Goal: Task Accomplishment & Management: Use online tool/utility

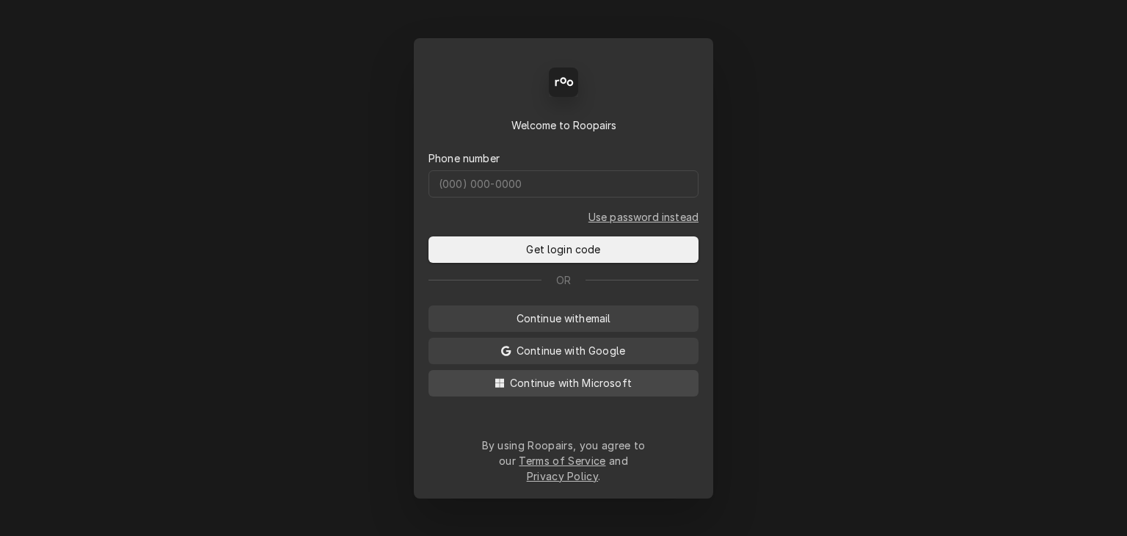
click at [556, 390] on span "Continue with Microsoft" at bounding box center [571, 382] width 128 height 15
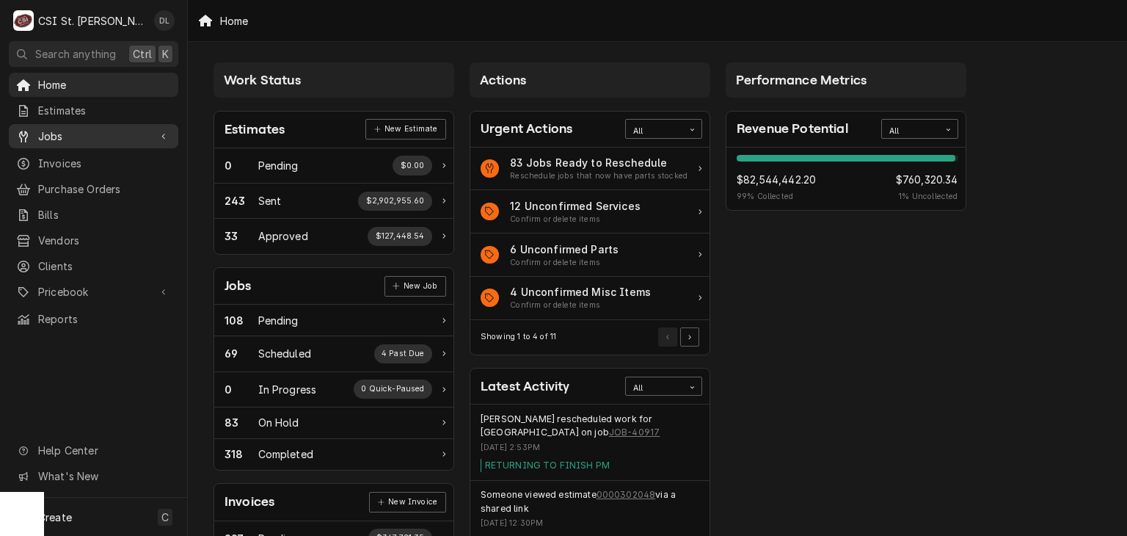
click at [53, 132] on span "Jobs" at bounding box center [93, 135] width 111 height 15
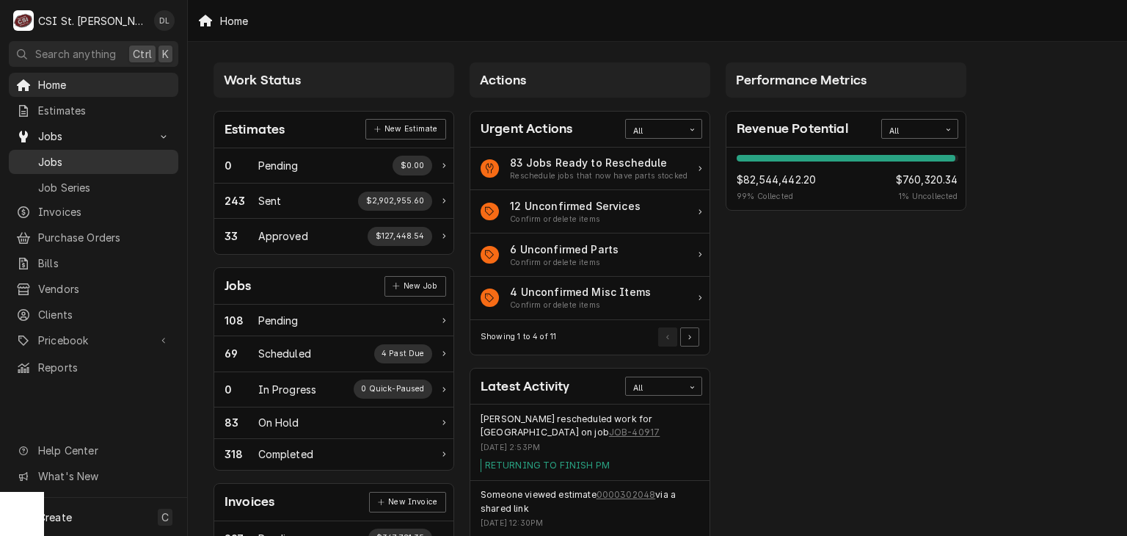
click at [61, 159] on span "Jobs" at bounding box center [104, 161] width 133 height 15
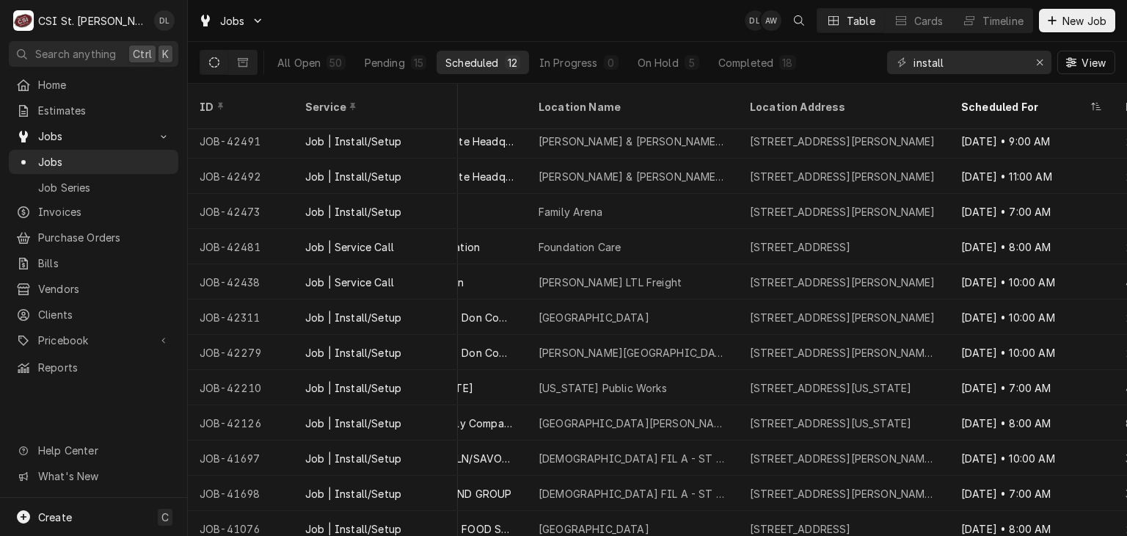
scroll to position [10, 812]
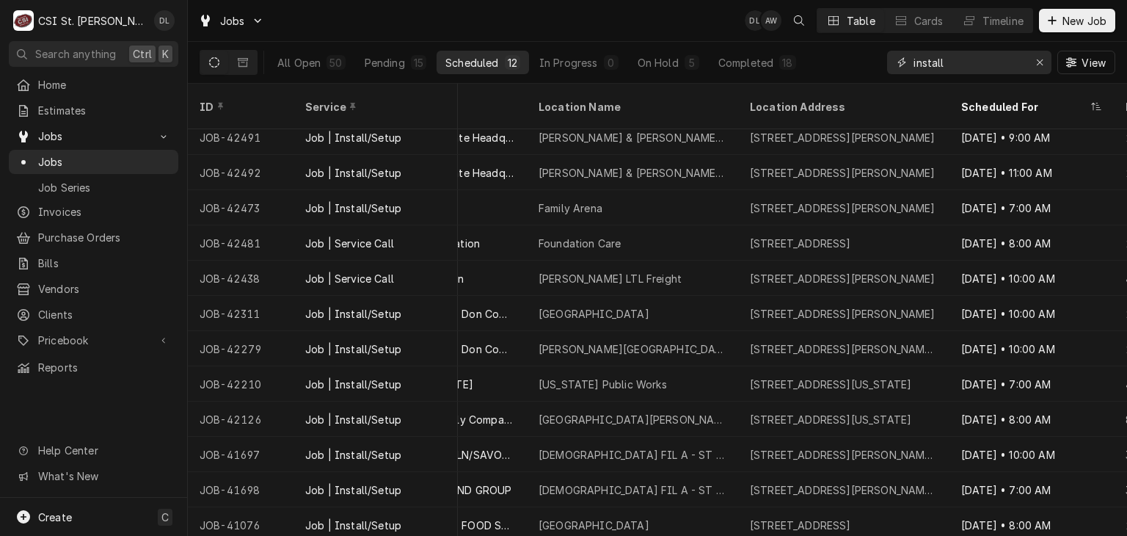
click at [982, 56] on input "install" at bounding box center [968, 62] width 110 height 23
type input "install TRUMAN"
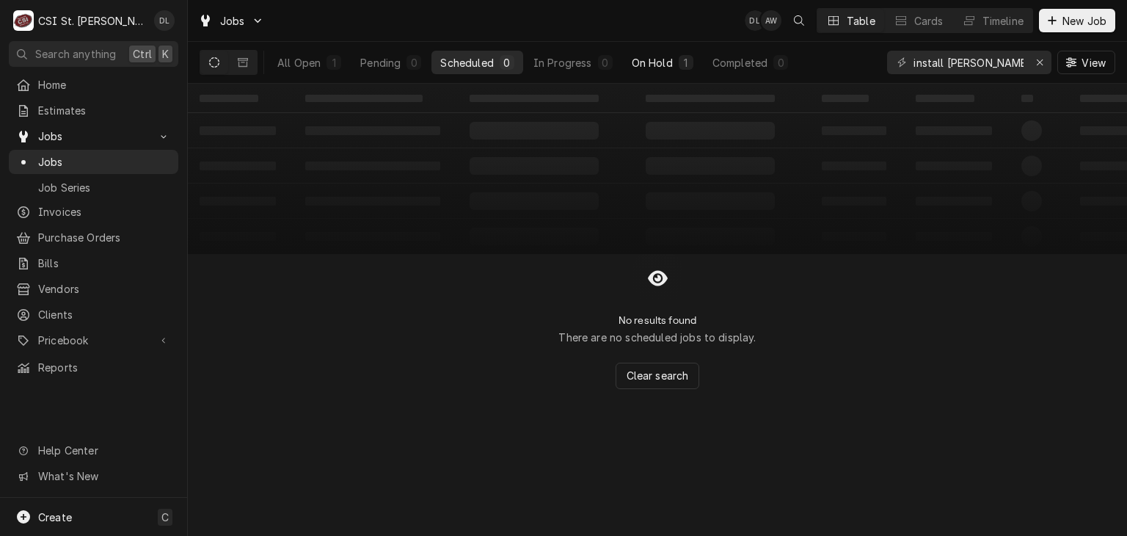
click at [649, 62] on div "On Hold" at bounding box center [652, 62] width 41 height 15
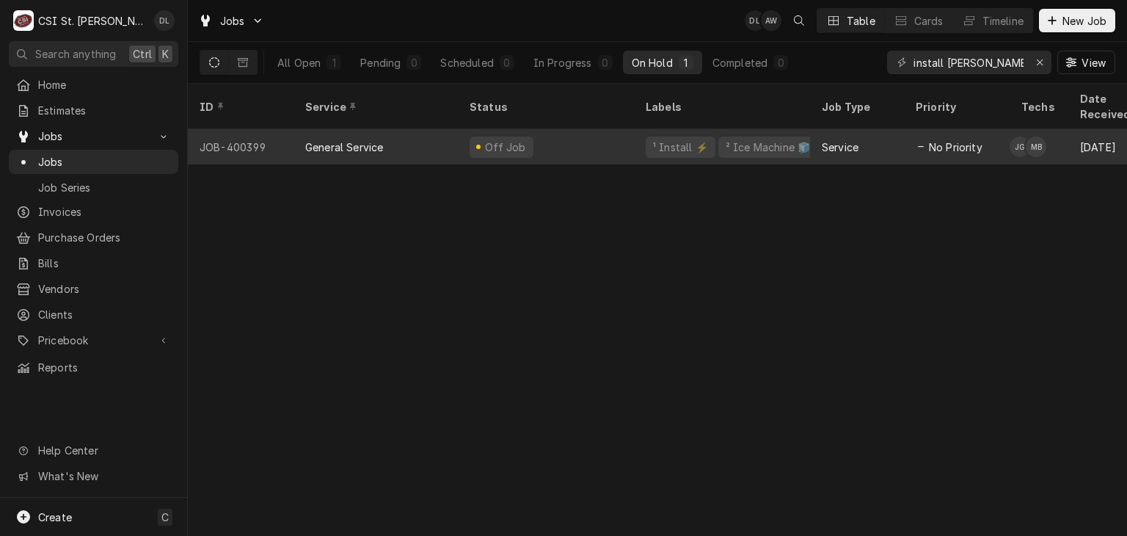
click at [573, 129] on div "Off Job" at bounding box center [546, 146] width 176 height 35
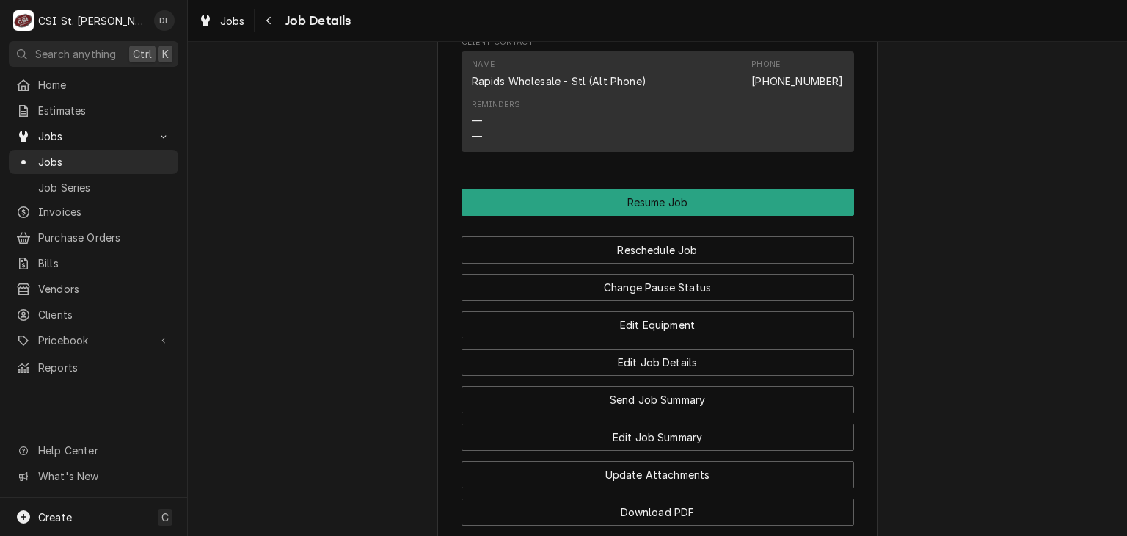
scroll to position [1244, 0]
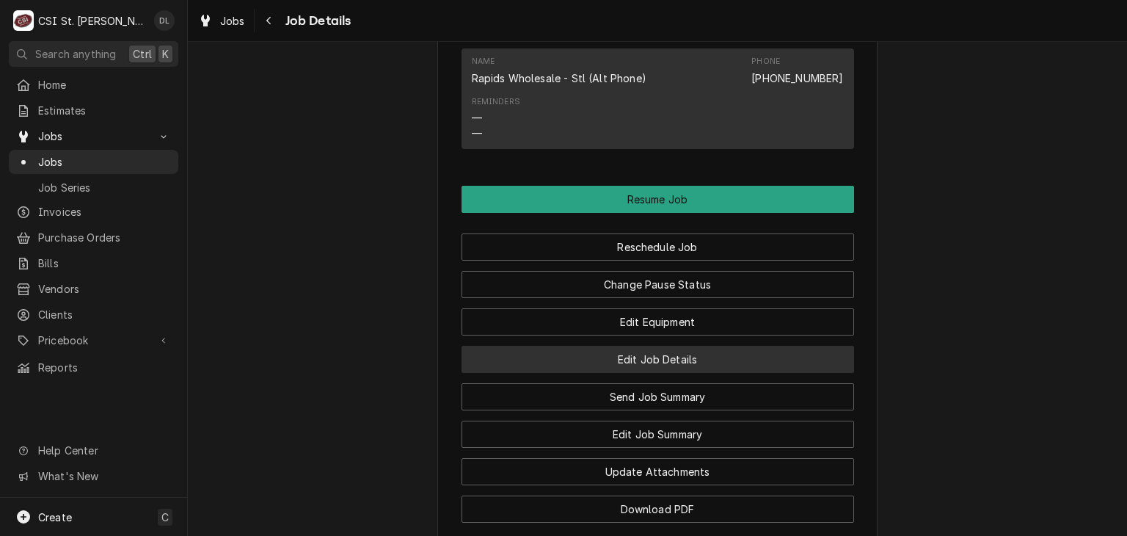
click at [652, 368] on button "Edit Job Details" at bounding box center [658, 359] width 393 height 27
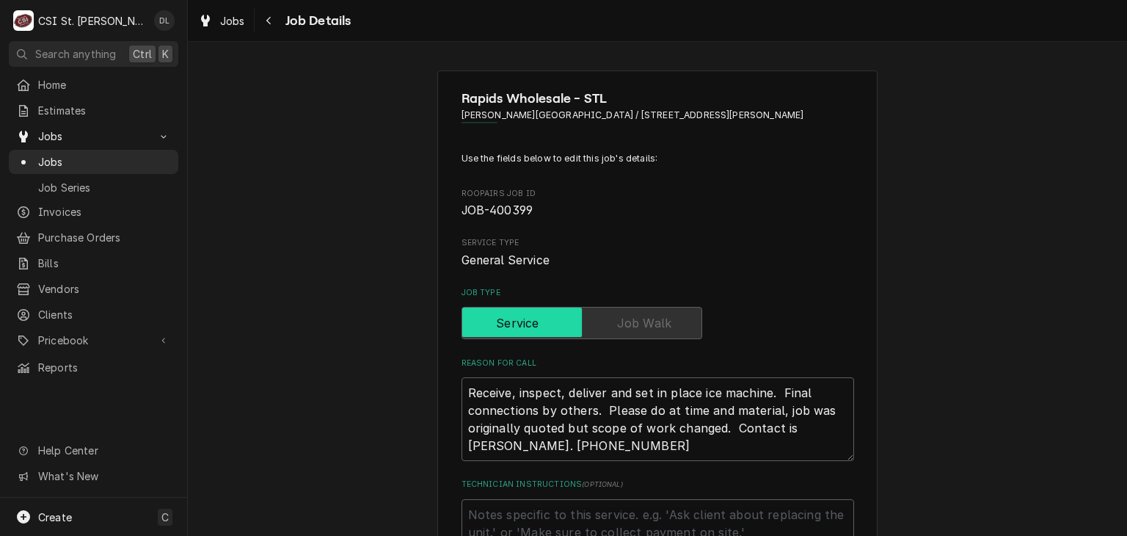
type textarea "x"
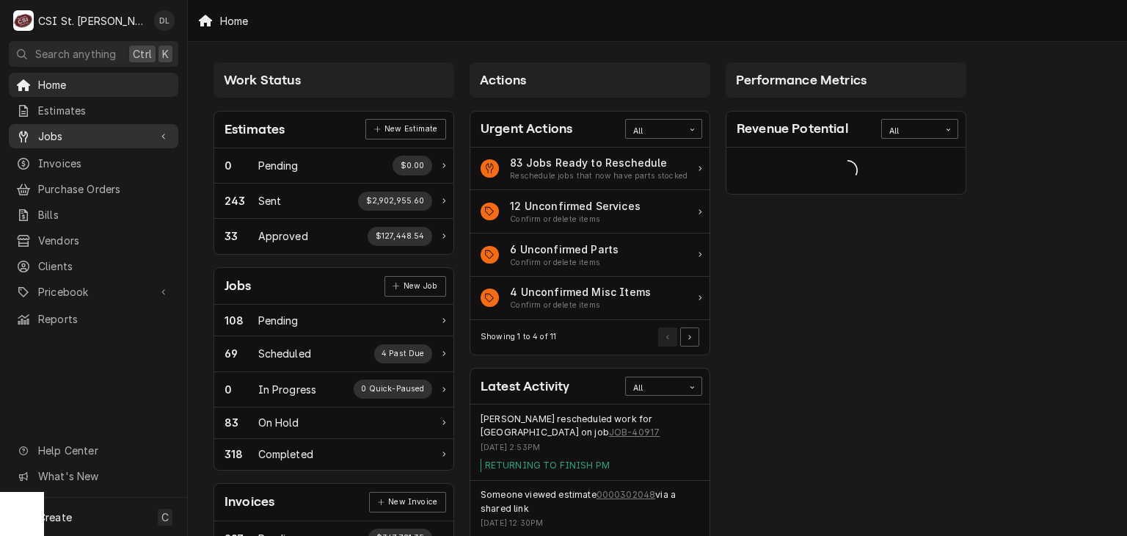
click at [54, 132] on span "Jobs" at bounding box center [93, 135] width 111 height 15
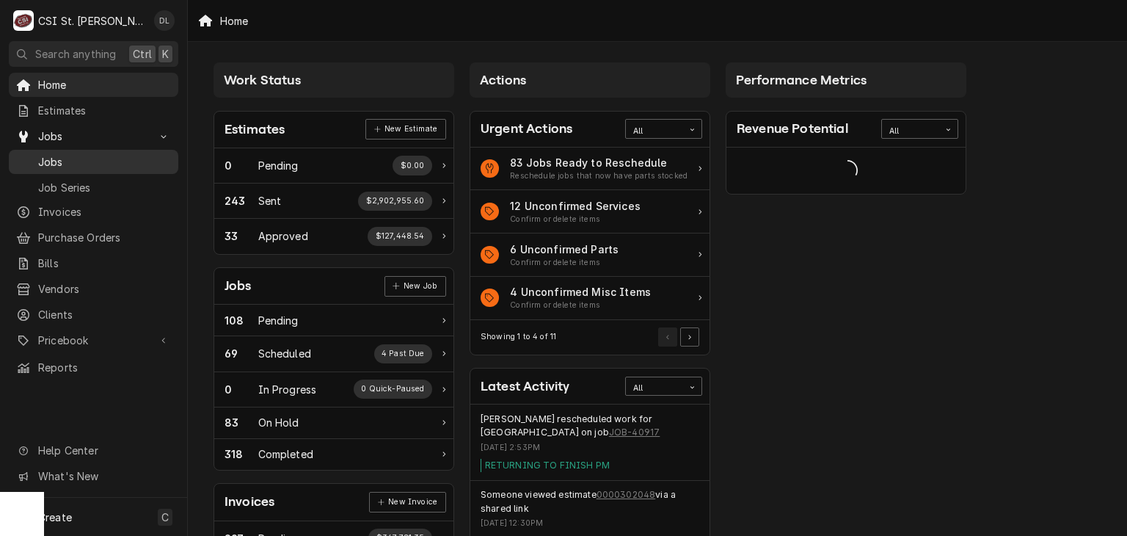
click at [73, 162] on span "Jobs" at bounding box center [104, 161] width 133 height 15
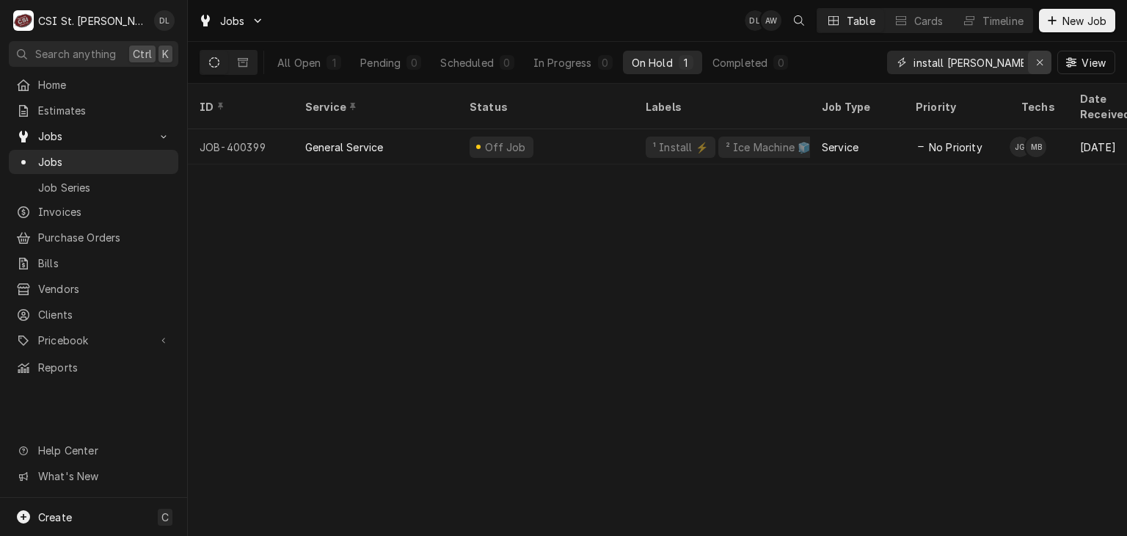
click at [1044, 68] on div "Erase input" at bounding box center [1039, 62] width 15 height 15
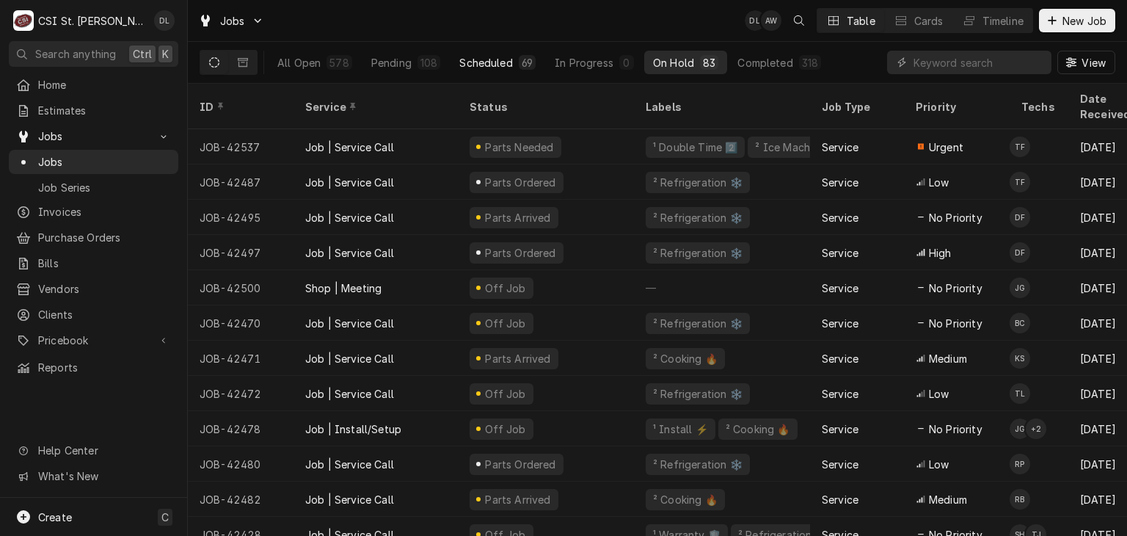
click at [490, 58] on div "Scheduled" at bounding box center [485, 62] width 53 height 15
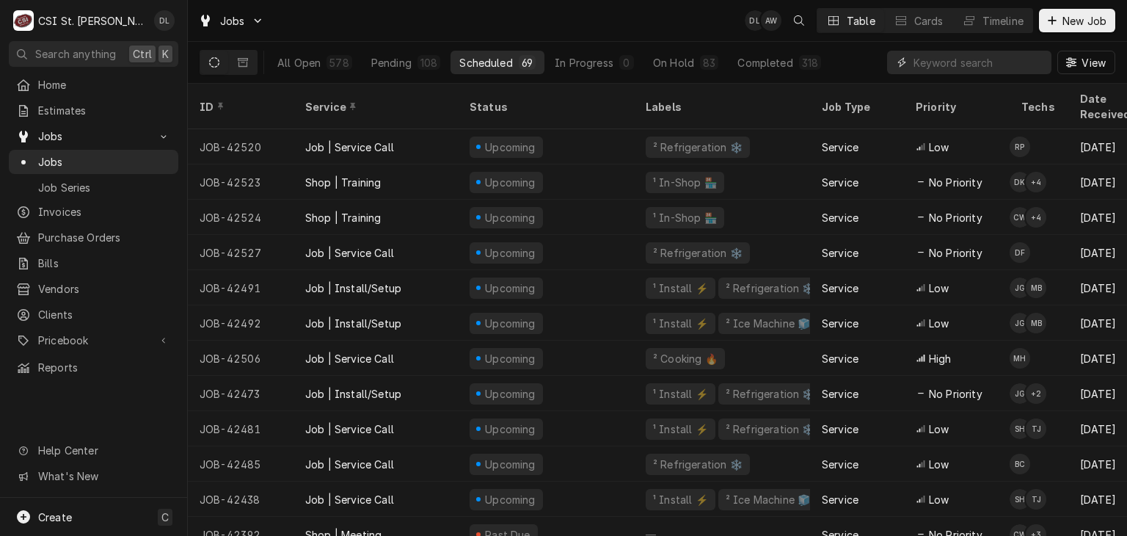
click at [936, 70] on input "Dynamic Content Wrapper" at bounding box center [978, 62] width 131 height 23
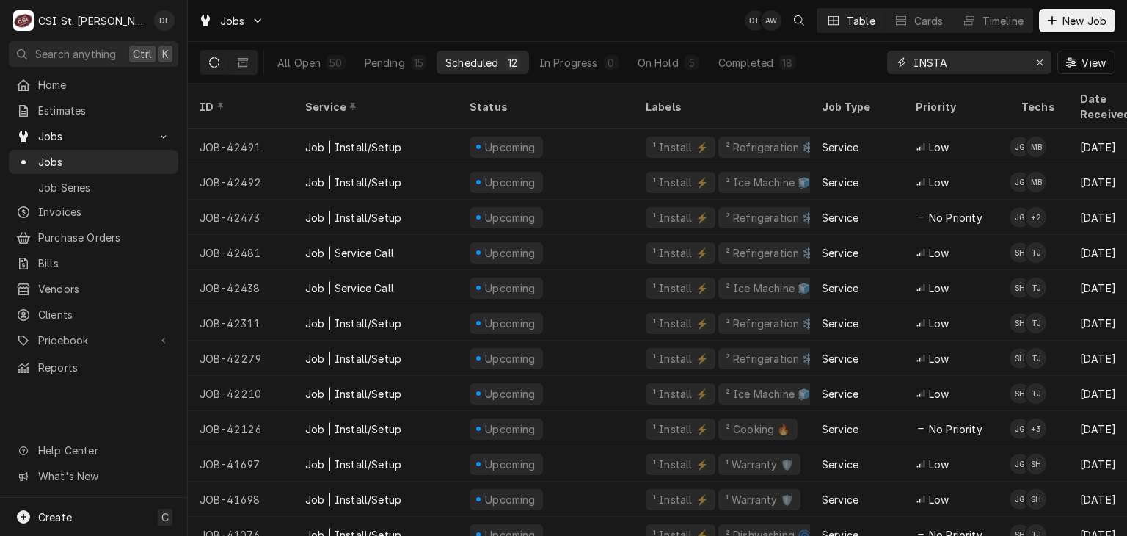
click at [953, 68] on input "INSTA" at bounding box center [968, 62] width 110 height 23
type input "INSTALL"
click at [971, 18] on div "Dynamic Content Wrapper" at bounding box center [969, 20] width 15 height 15
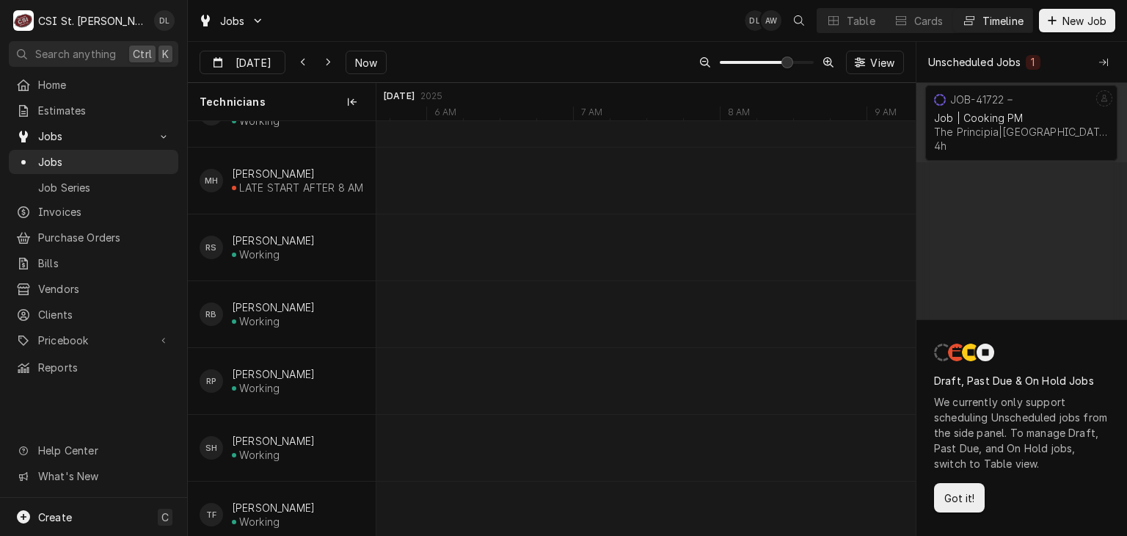
click at [895, 535] on div "Dynamic Content Wrapper" at bounding box center [645, 535] width 539 height 1
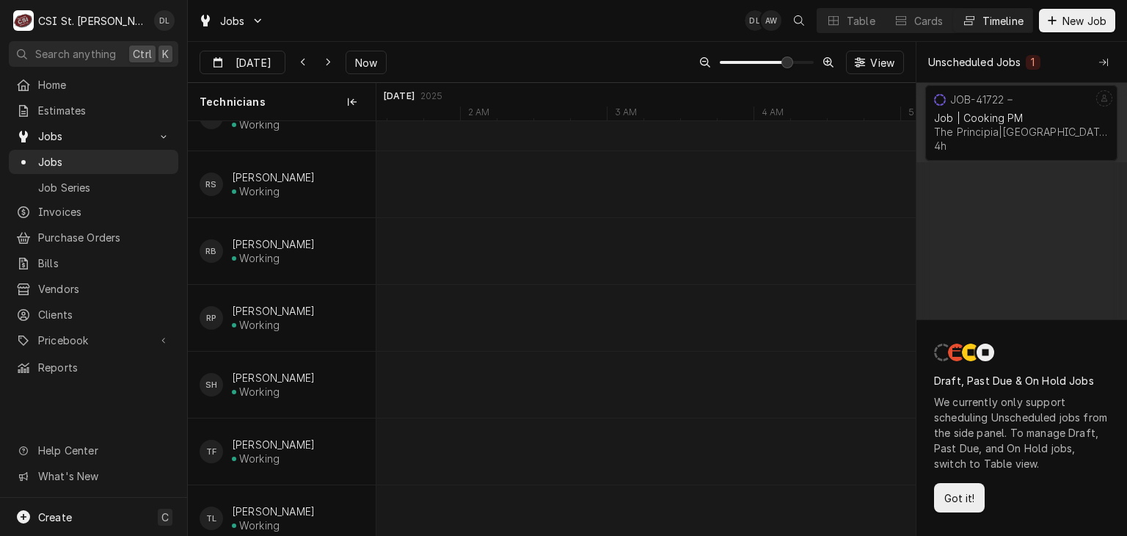
click at [895, 535] on div "Dynamic Content Wrapper" at bounding box center [645, 535] width 539 height 1
type input "Sep 6"
click at [978, 29] on button "Timeline" at bounding box center [992, 20] width 79 height 23
click at [993, 23] on div "Timeline" at bounding box center [1002, 20] width 41 height 15
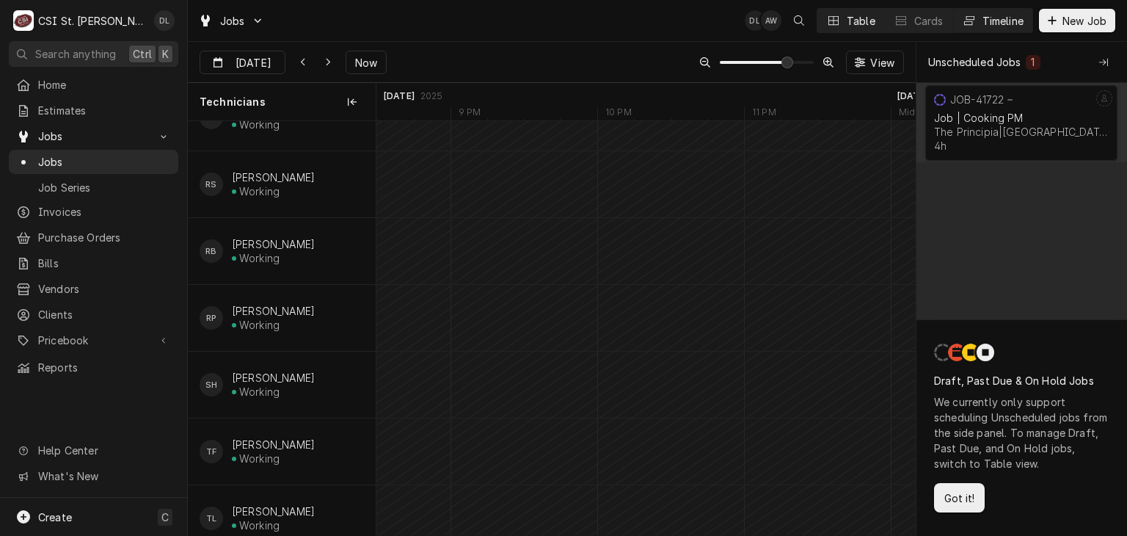
click at [869, 19] on div "Table" at bounding box center [861, 20] width 29 height 15
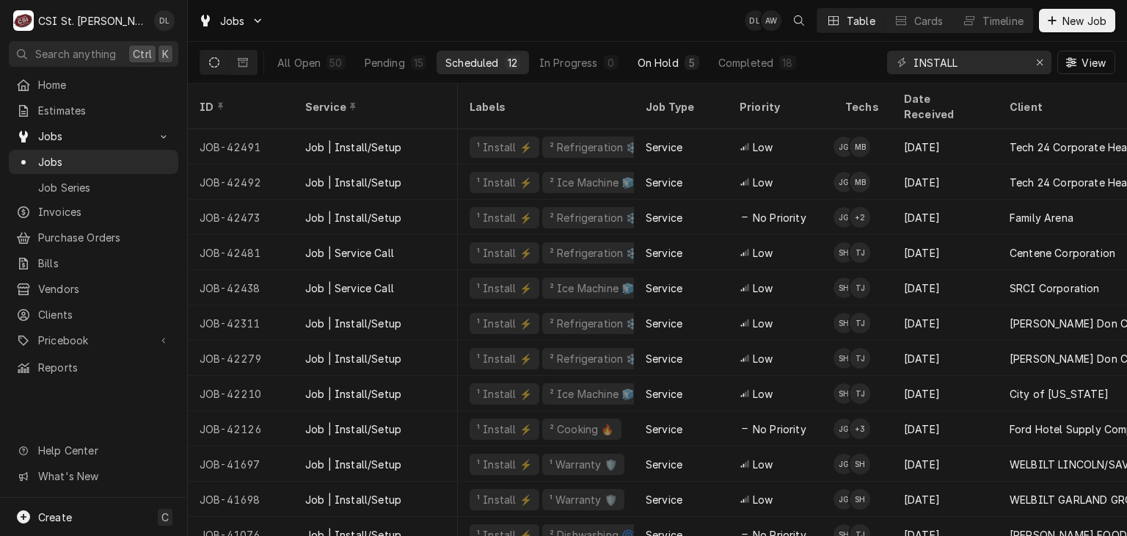
click at [663, 70] on button "On Hold 5" at bounding box center [668, 62] width 79 height 23
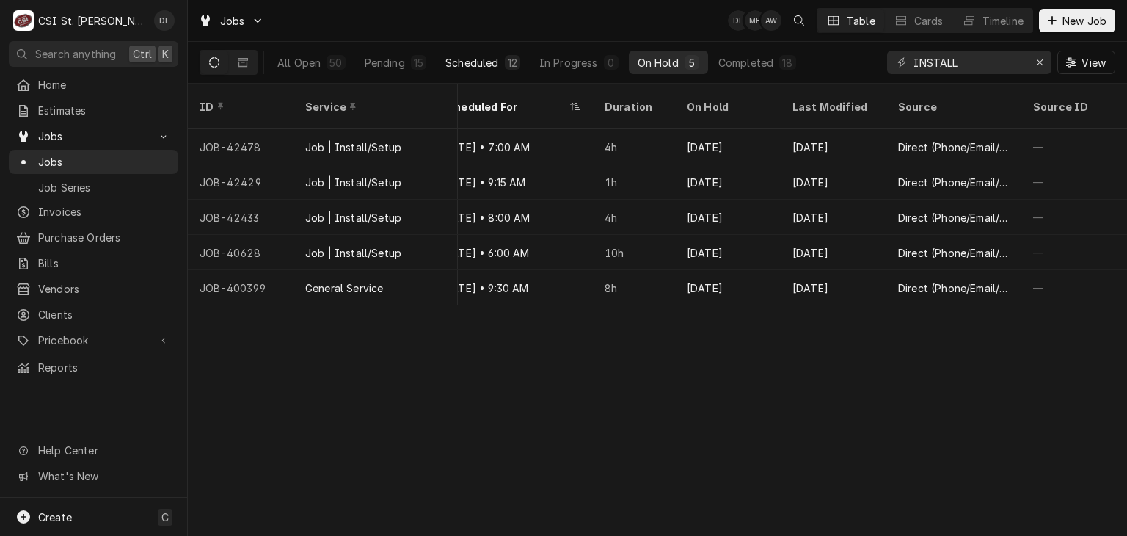
click at [478, 63] on div "Scheduled" at bounding box center [471, 62] width 53 height 15
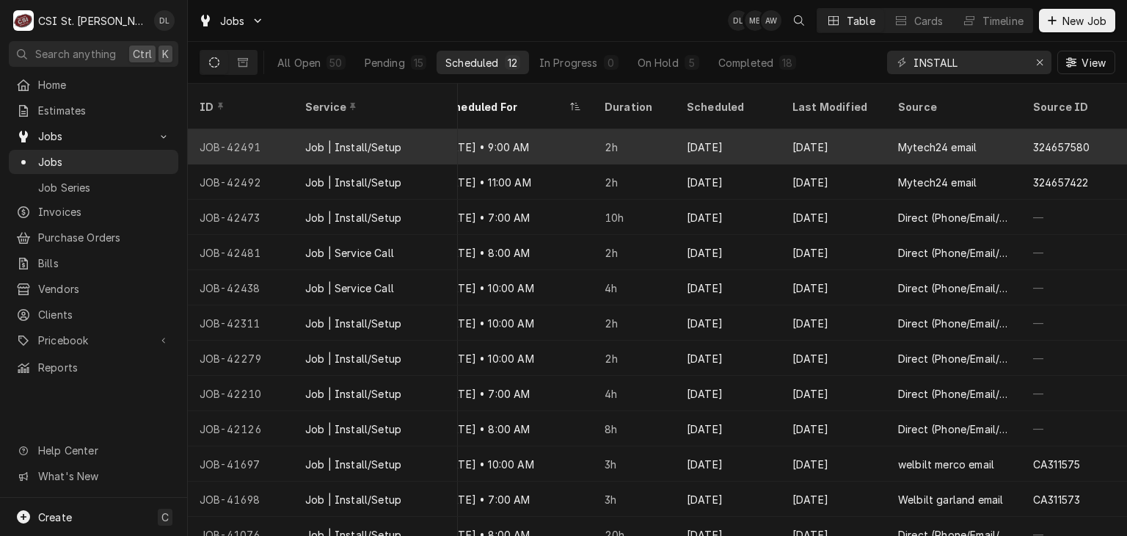
click at [712, 138] on div "[DATE]" at bounding box center [728, 146] width 106 height 35
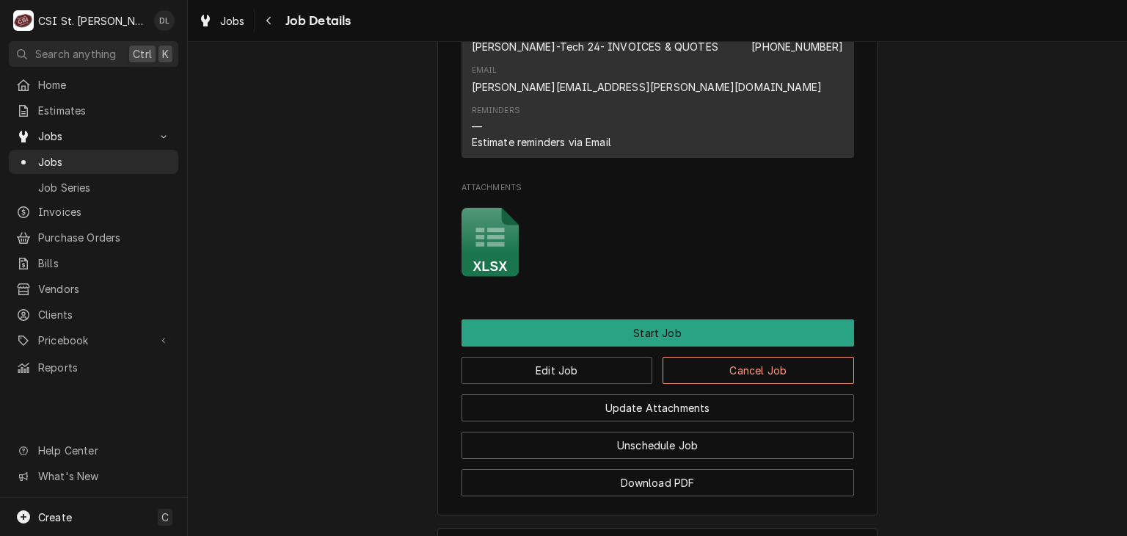
scroll to position [1521, 0]
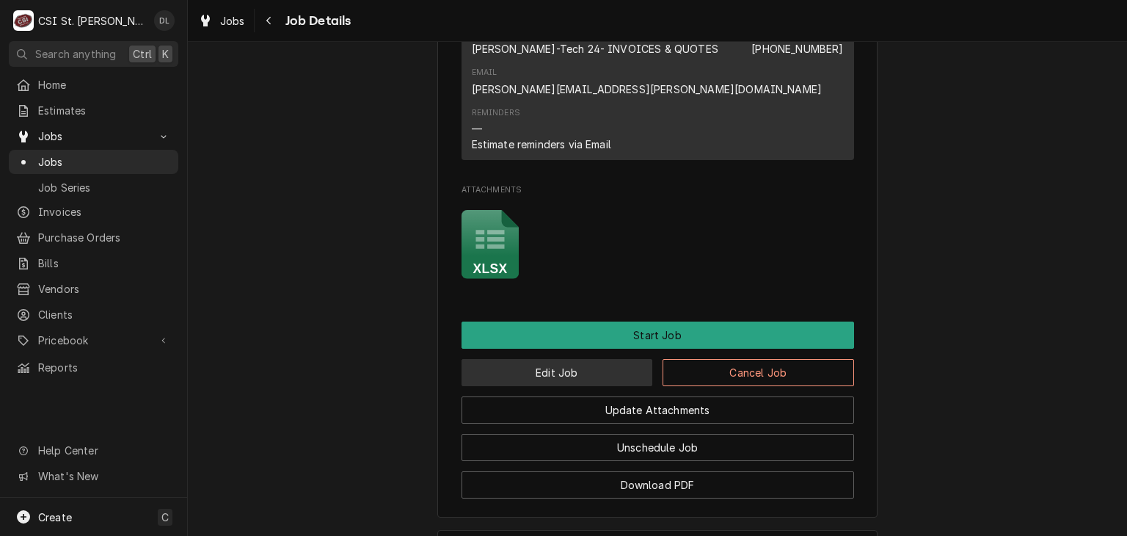
click at [607, 386] on button "Edit Job" at bounding box center [558, 372] width 192 height 27
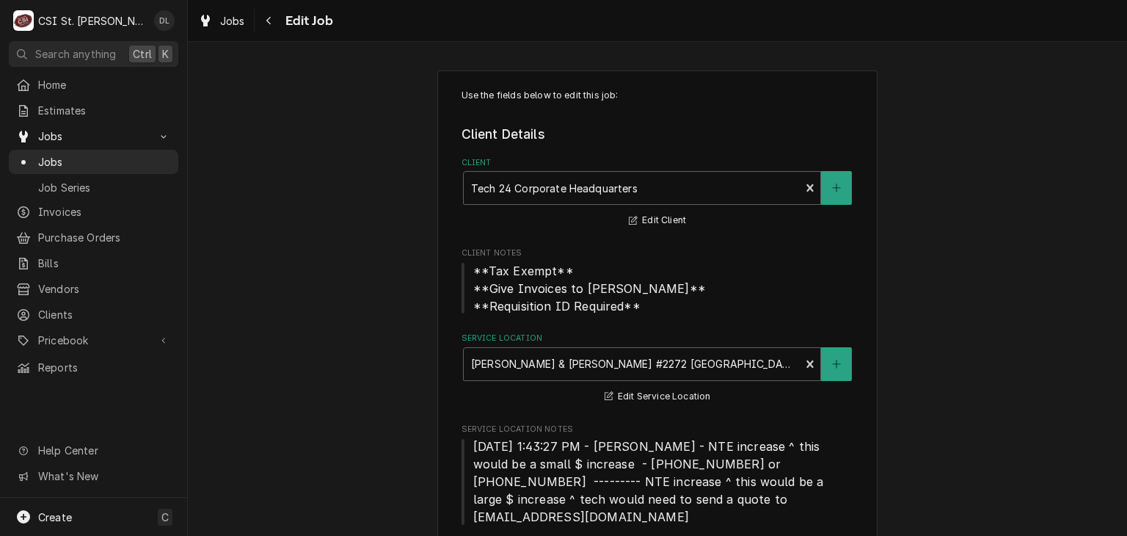
type textarea "x"
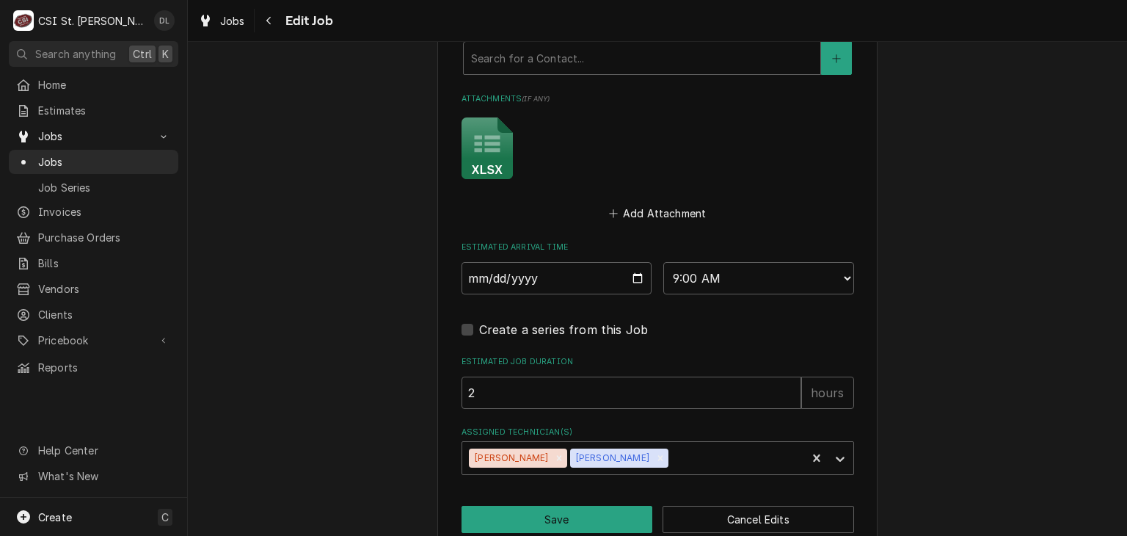
scroll to position [1611, 0]
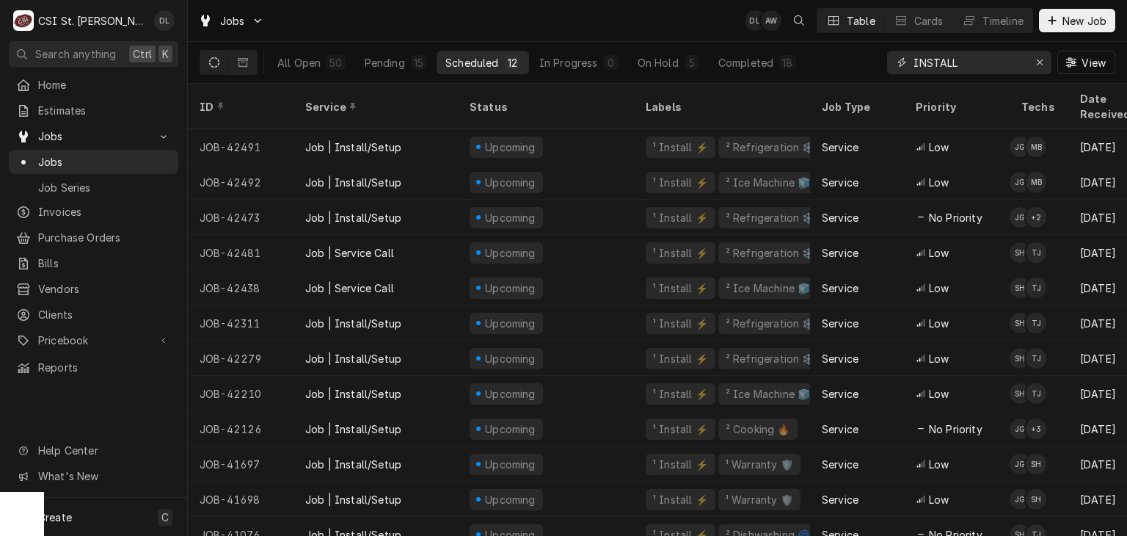
click at [994, 70] on input "INSTALL" at bounding box center [968, 62] width 110 height 23
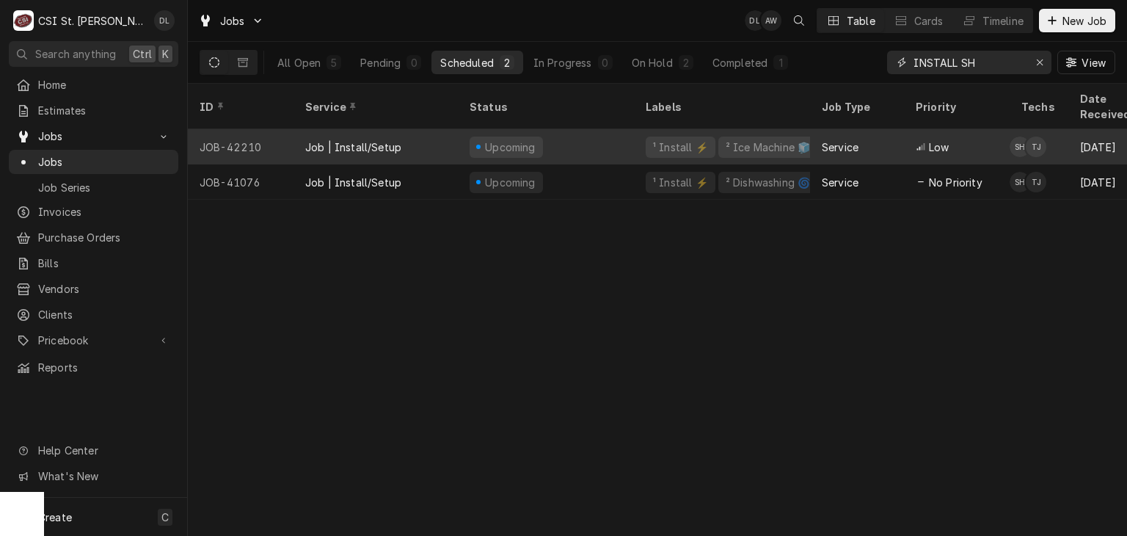
type input "INSTALL SH"
click at [851, 139] on div "Service" at bounding box center [840, 146] width 37 height 15
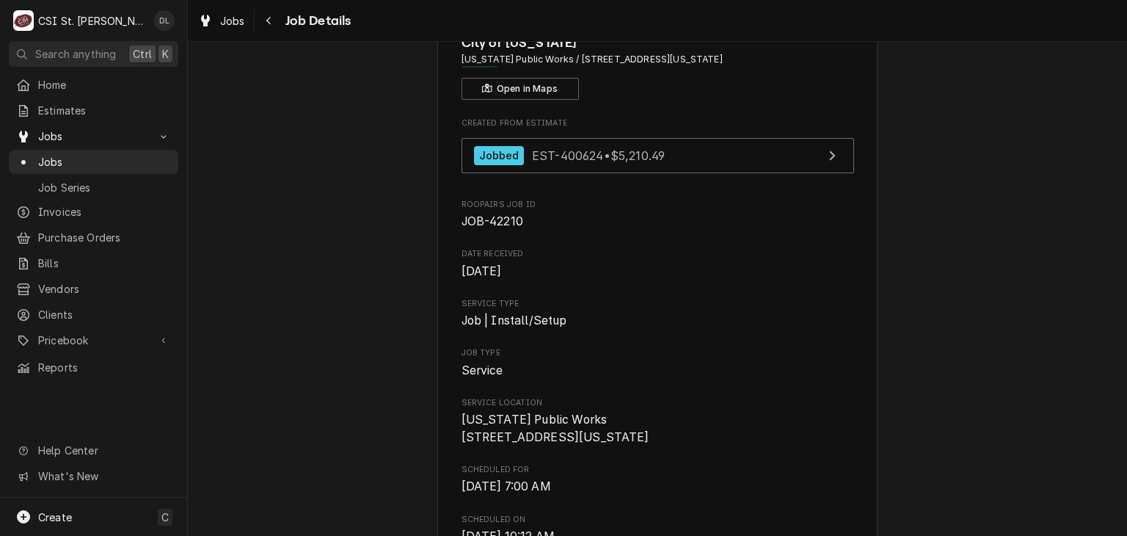
scroll to position [76, 0]
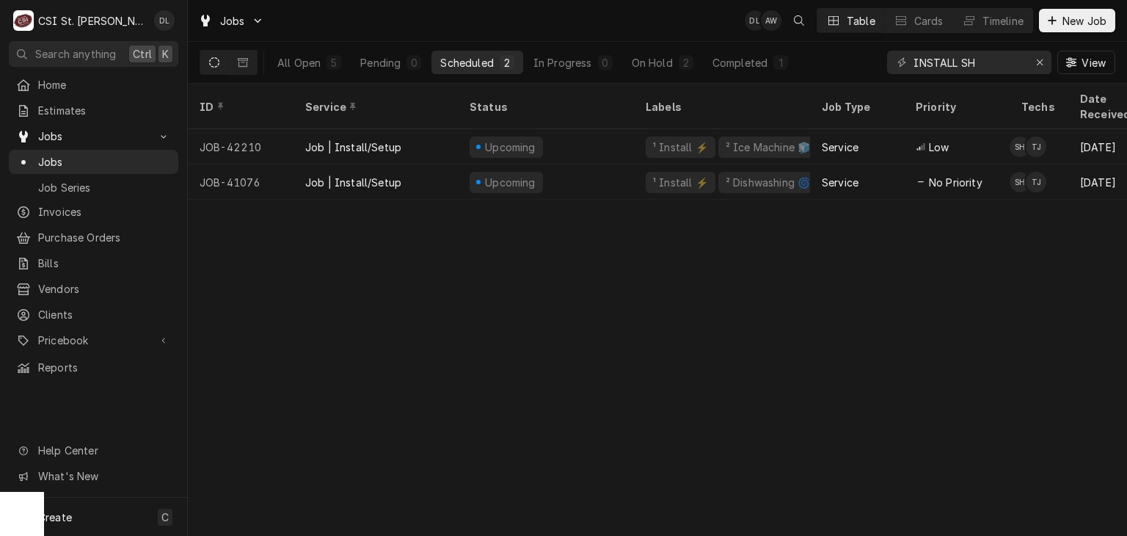
click at [475, 58] on div "Scheduled" at bounding box center [466, 62] width 53 height 15
click at [987, 59] on input "INSTALL SH" at bounding box center [968, 62] width 110 height 23
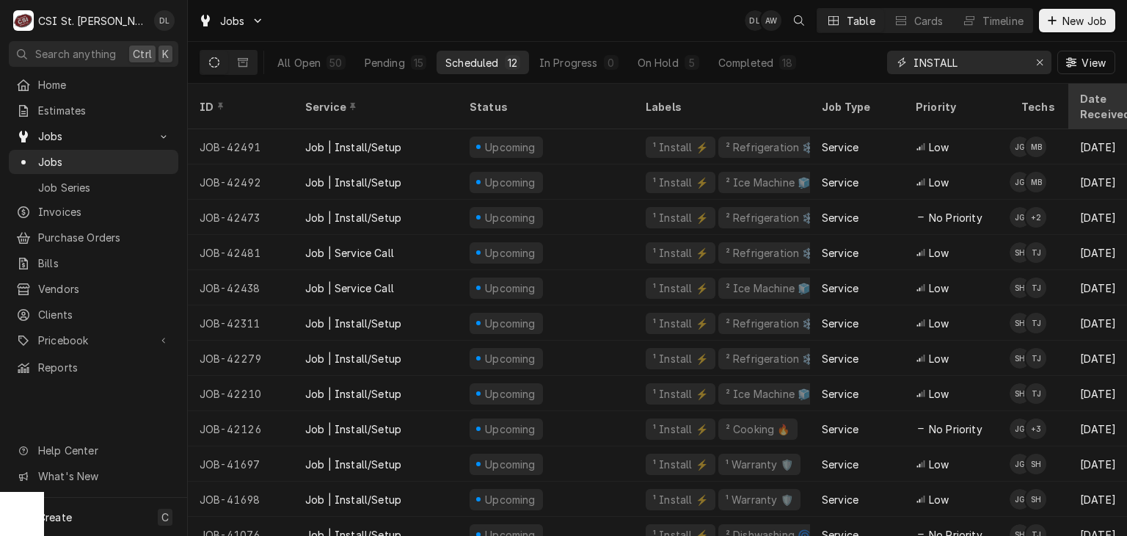
type input "INSTALL"
click at [1089, 96] on div "Date Received" at bounding box center [1119, 106] width 79 height 31
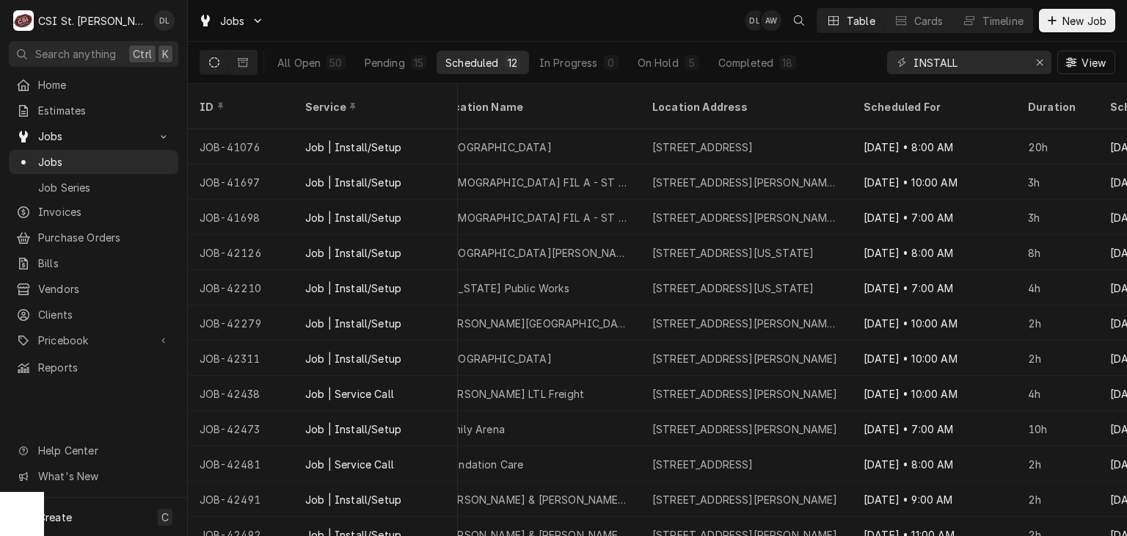
scroll to position [0, 948]
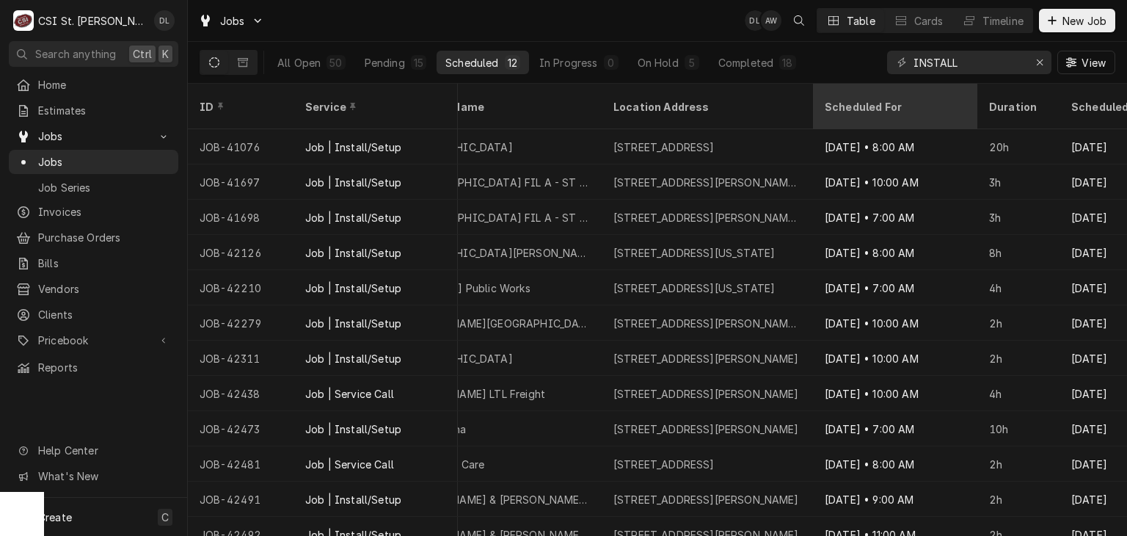
click at [853, 103] on div "Scheduled For" at bounding box center [895, 107] width 158 height 40
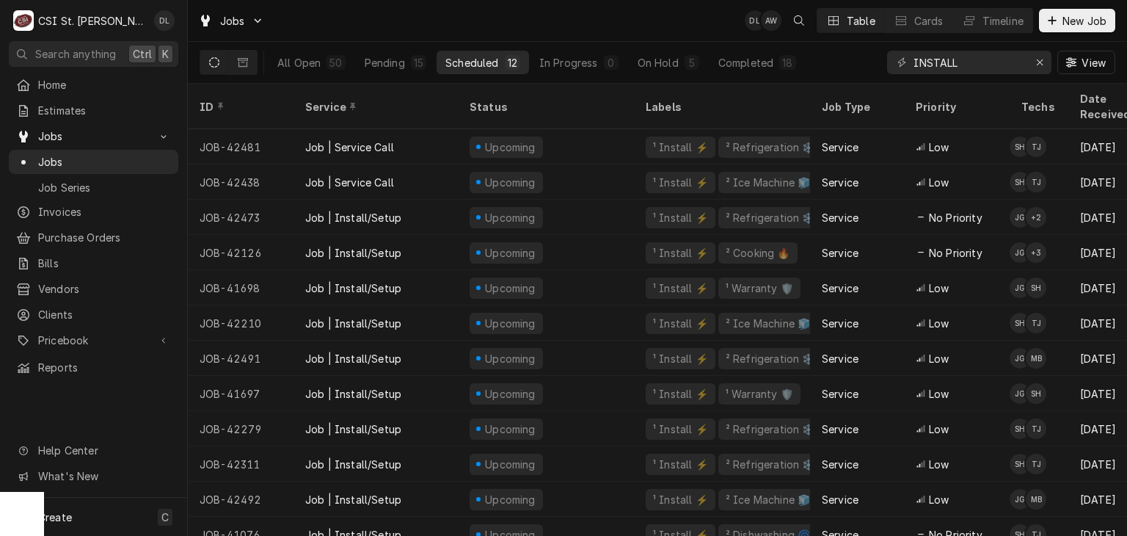
click at [853, 103] on div "Job Type" at bounding box center [857, 107] width 88 height 40
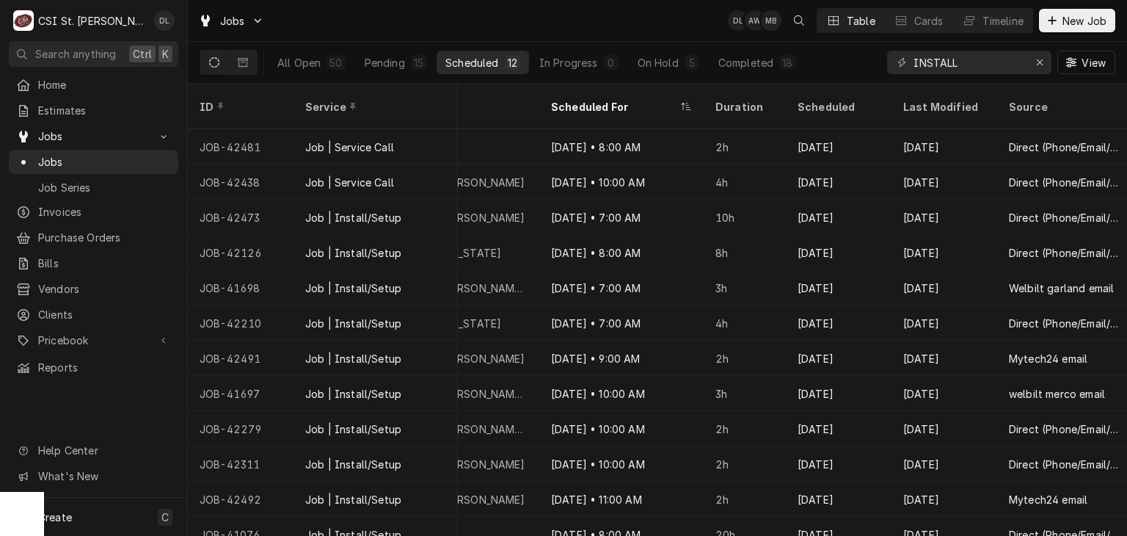
scroll to position [10, 1222]
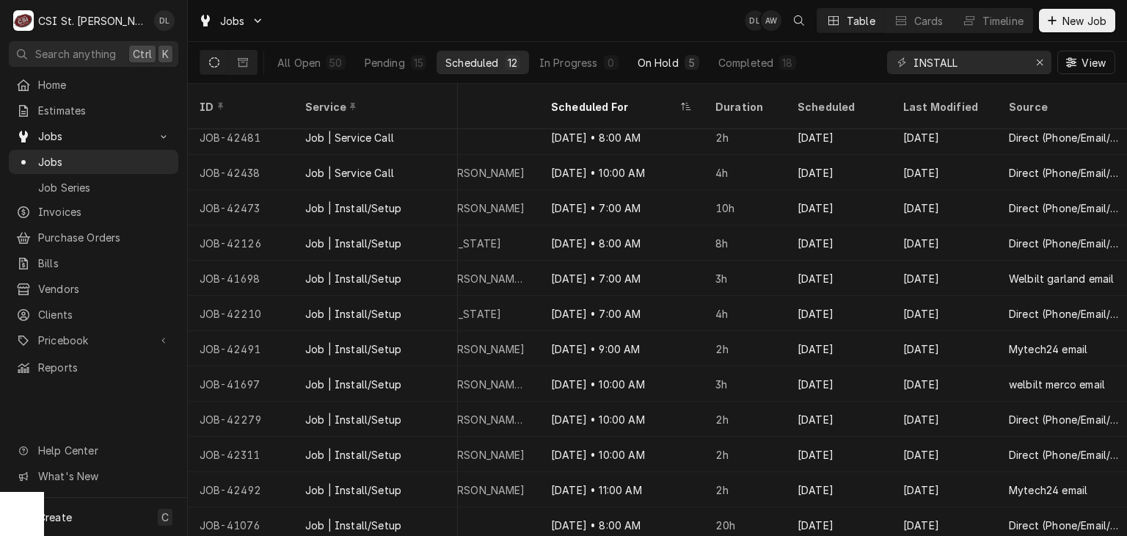
click at [671, 59] on div "On Hold" at bounding box center [658, 62] width 41 height 15
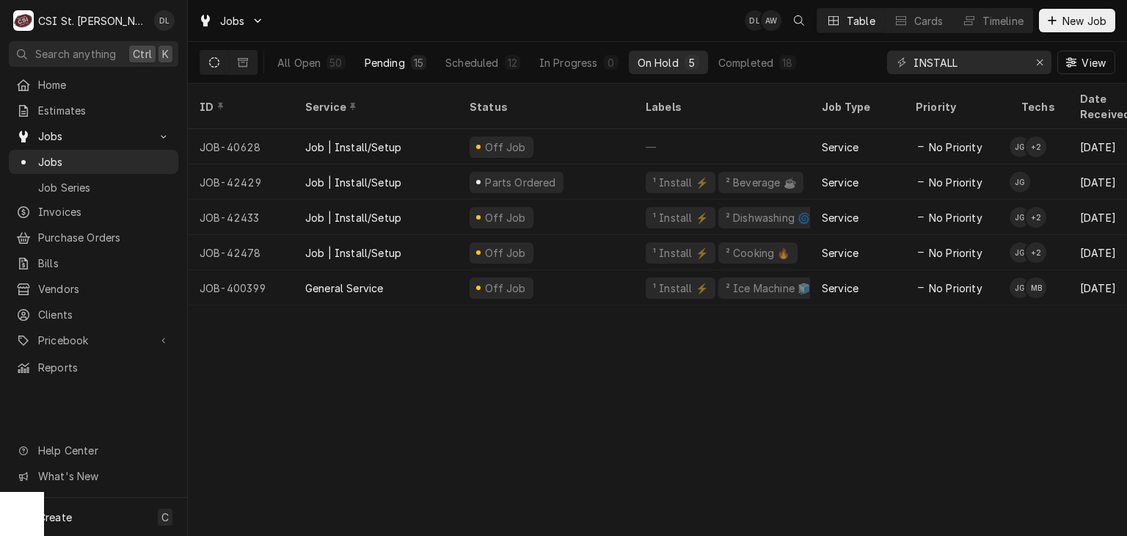
click at [405, 65] on button "Pending 15" at bounding box center [395, 62] width 79 height 23
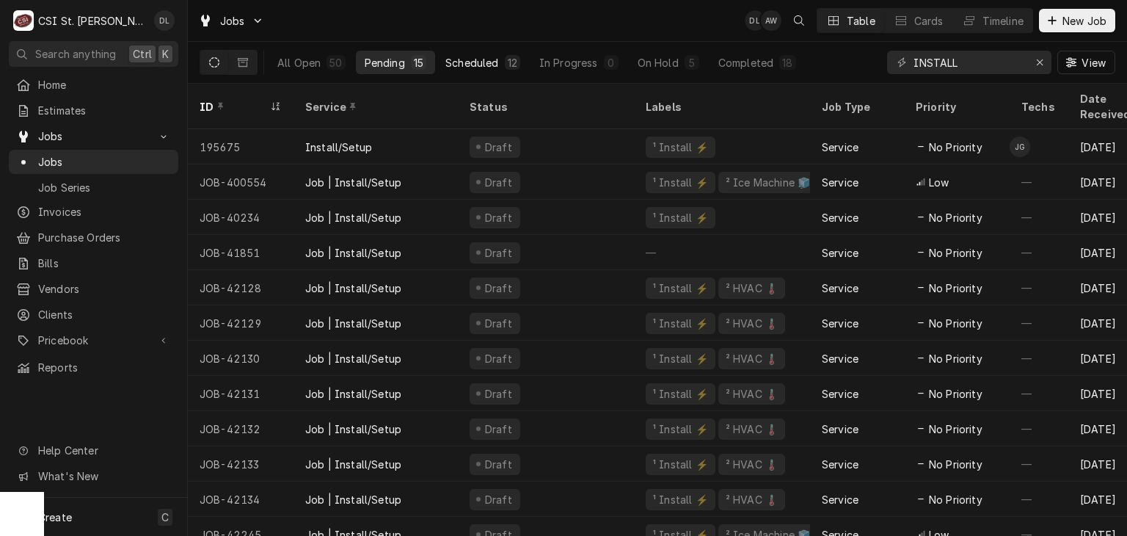
click at [464, 63] on div "Scheduled" at bounding box center [471, 62] width 53 height 15
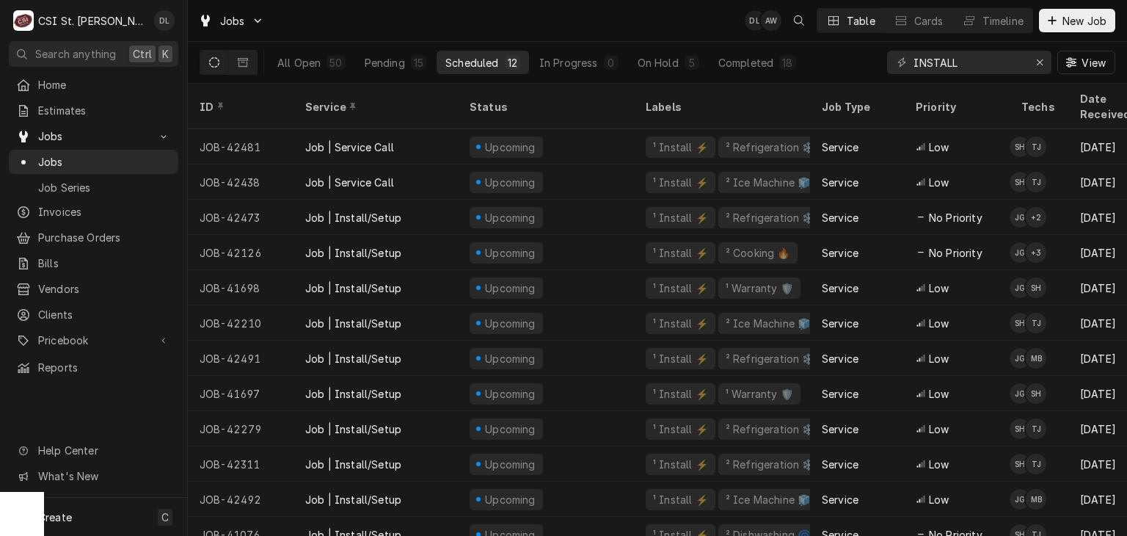
click at [505, 56] on div "12" at bounding box center [512, 62] width 15 height 15
click at [1038, 65] on icon "Erase input" at bounding box center [1040, 62] width 8 height 10
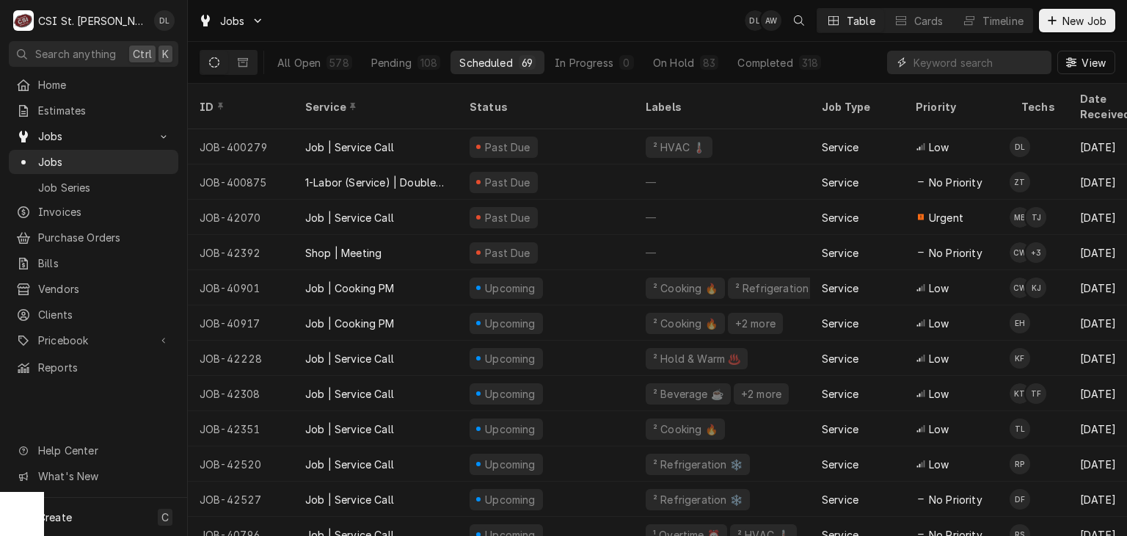
click at [951, 68] on input "Dynamic Content Wrapper" at bounding box center [978, 62] width 131 height 23
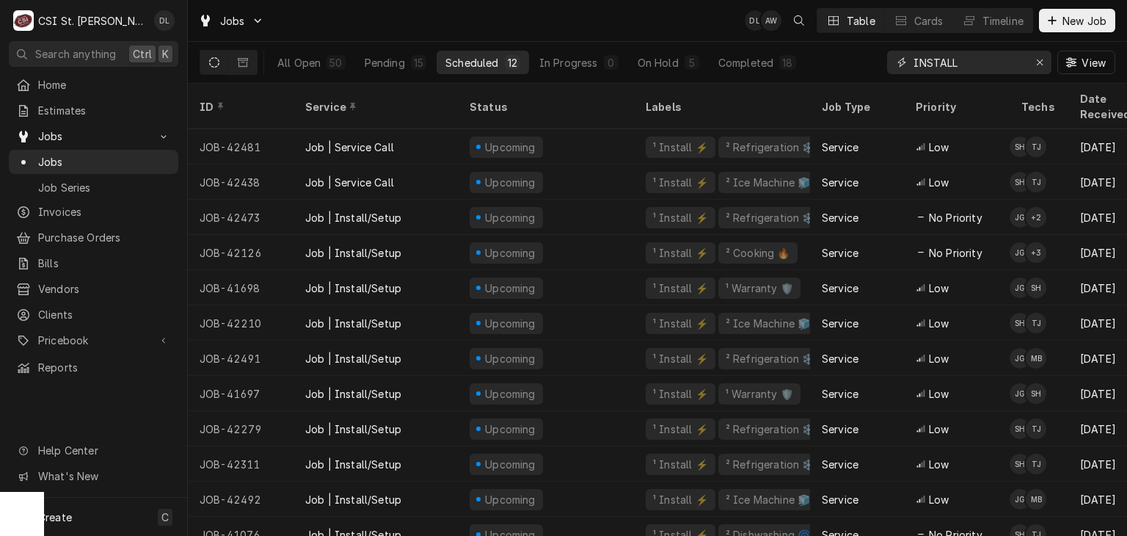
type input "INSTALL"
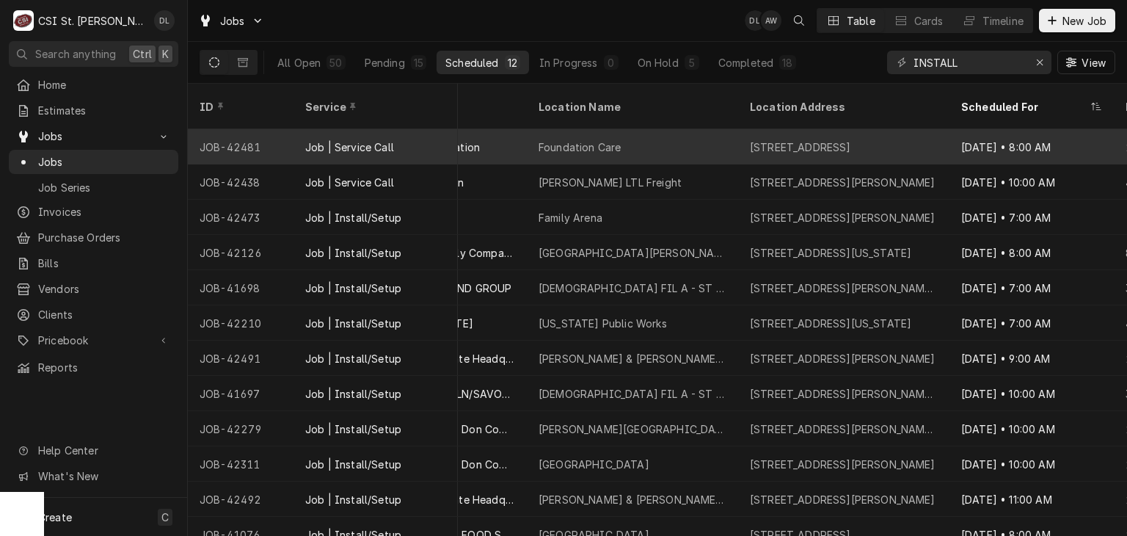
click at [796, 139] on div "[STREET_ADDRESS]" at bounding box center [800, 146] width 101 height 15
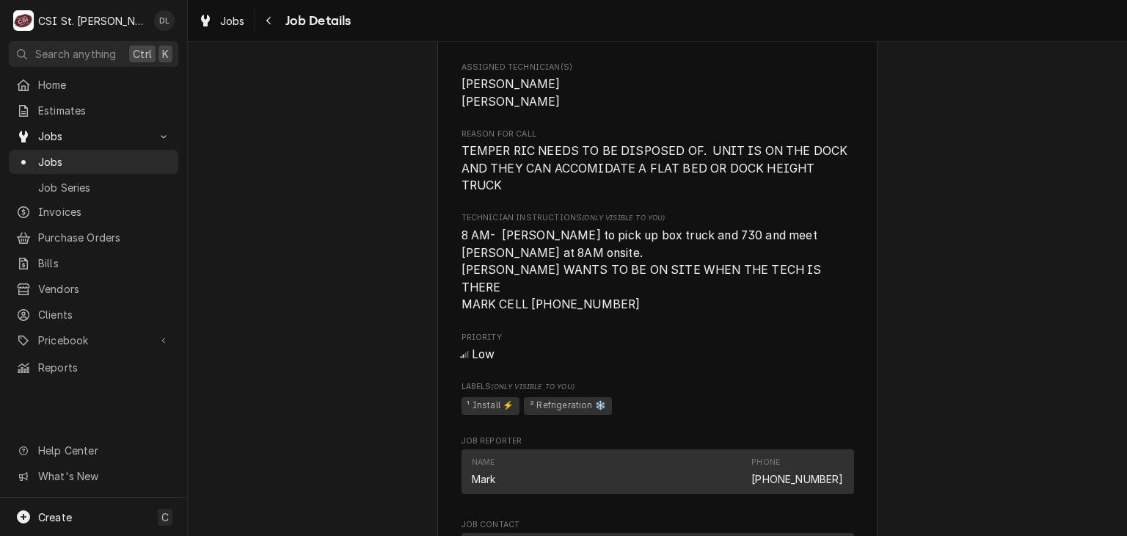
scroll to position [695, 0]
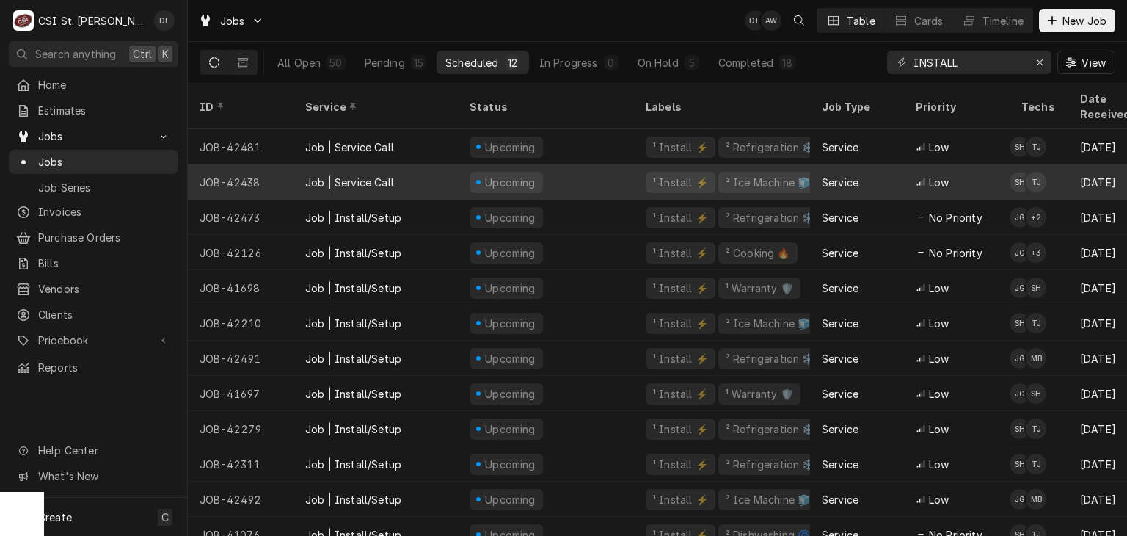
click at [828, 175] on div "Service" at bounding box center [840, 182] width 37 height 15
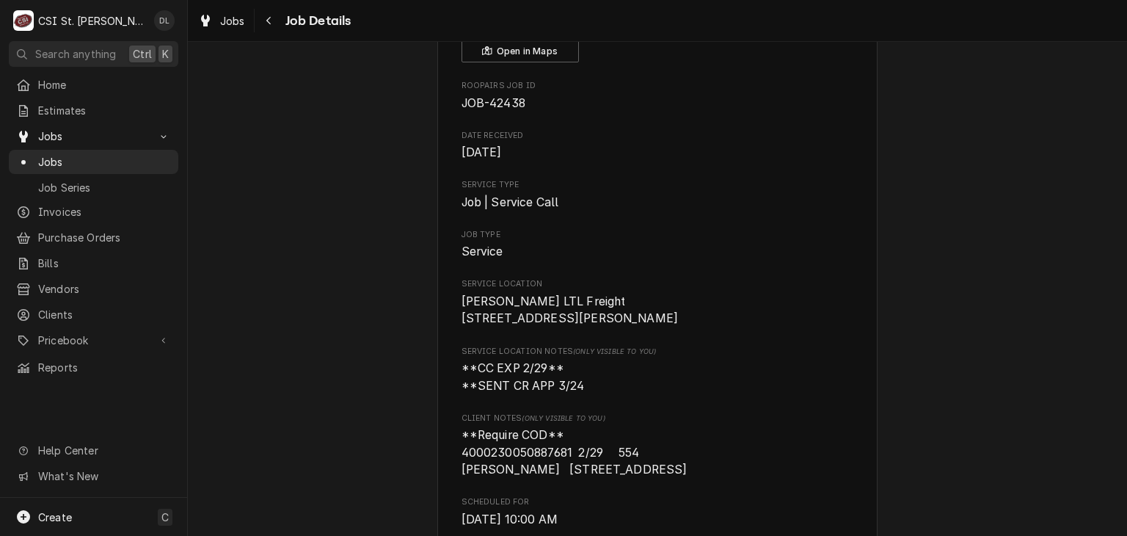
scroll to position [87, 0]
